Goal: Communication & Community: Answer question/provide support

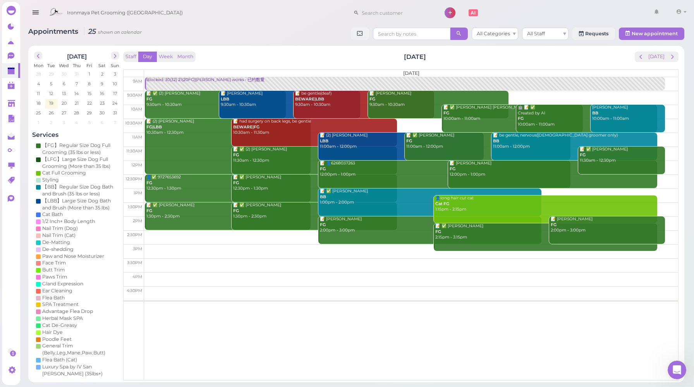
scroll to position [1337, 0]
click at [678, 364] on icon "打开 Intercom Messenger" at bounding box center [676, 368] width 13 height 13
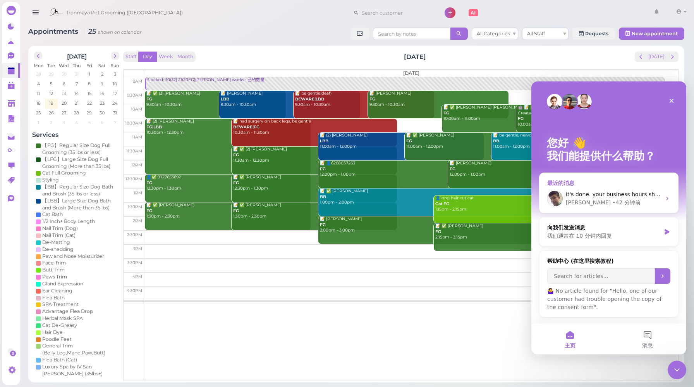
click at [602, 191] on span "it's done. your business hours shows 9:30am and your calendar on smiley dashboa…" at bounding box center [702, 194] width 273 height 6
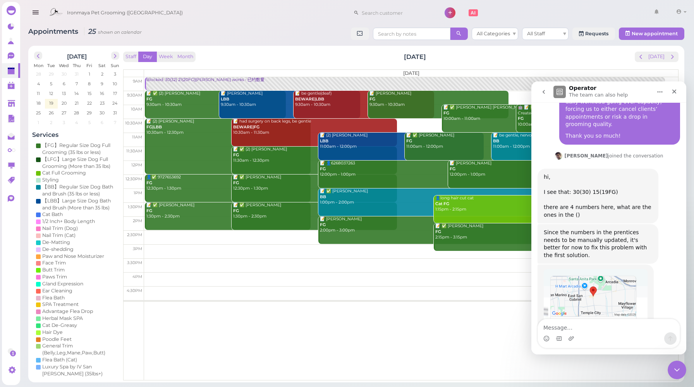
scroll to position [1316, 0]
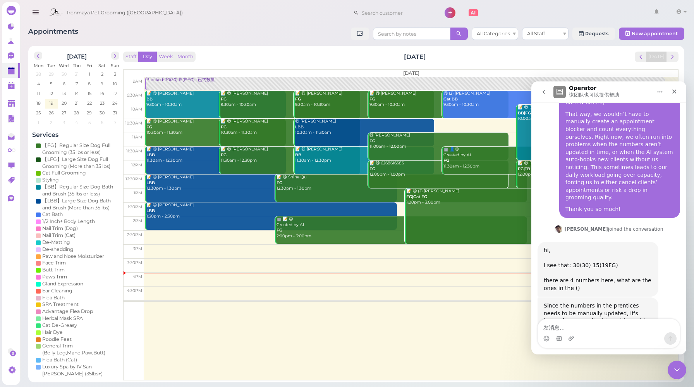
scroll to position [1317, 0]
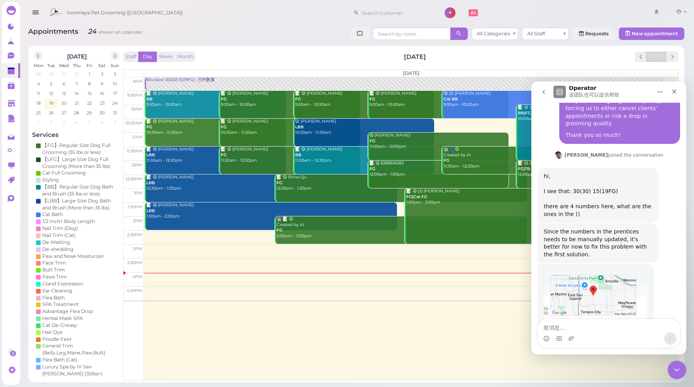
click at [599, 332] on textarea "发消息..." at bounding box center [609, 325] width 142 height 13
type textarea "Thank you, team."
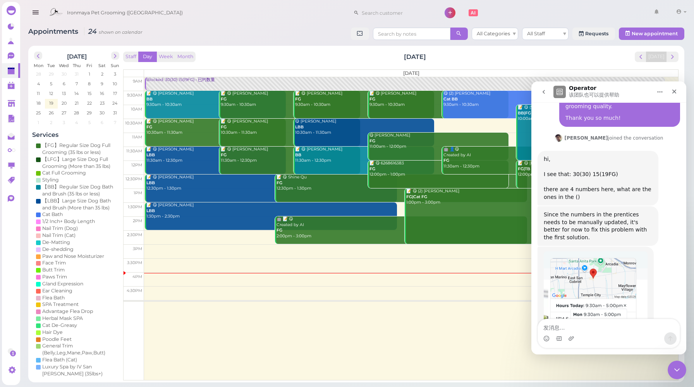
scroll to position [1340, 0]
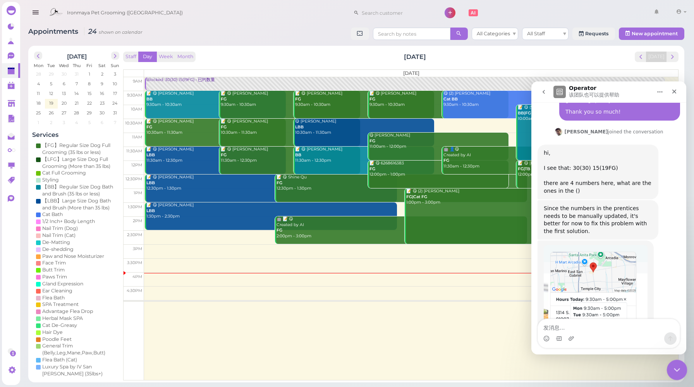
click at [681, 372] on div "关闭 Intercom Messenger" at bounding box center [676, 368] width 19 height 19
